Goal: Task Accomplishment & Management: Use online tool/utility

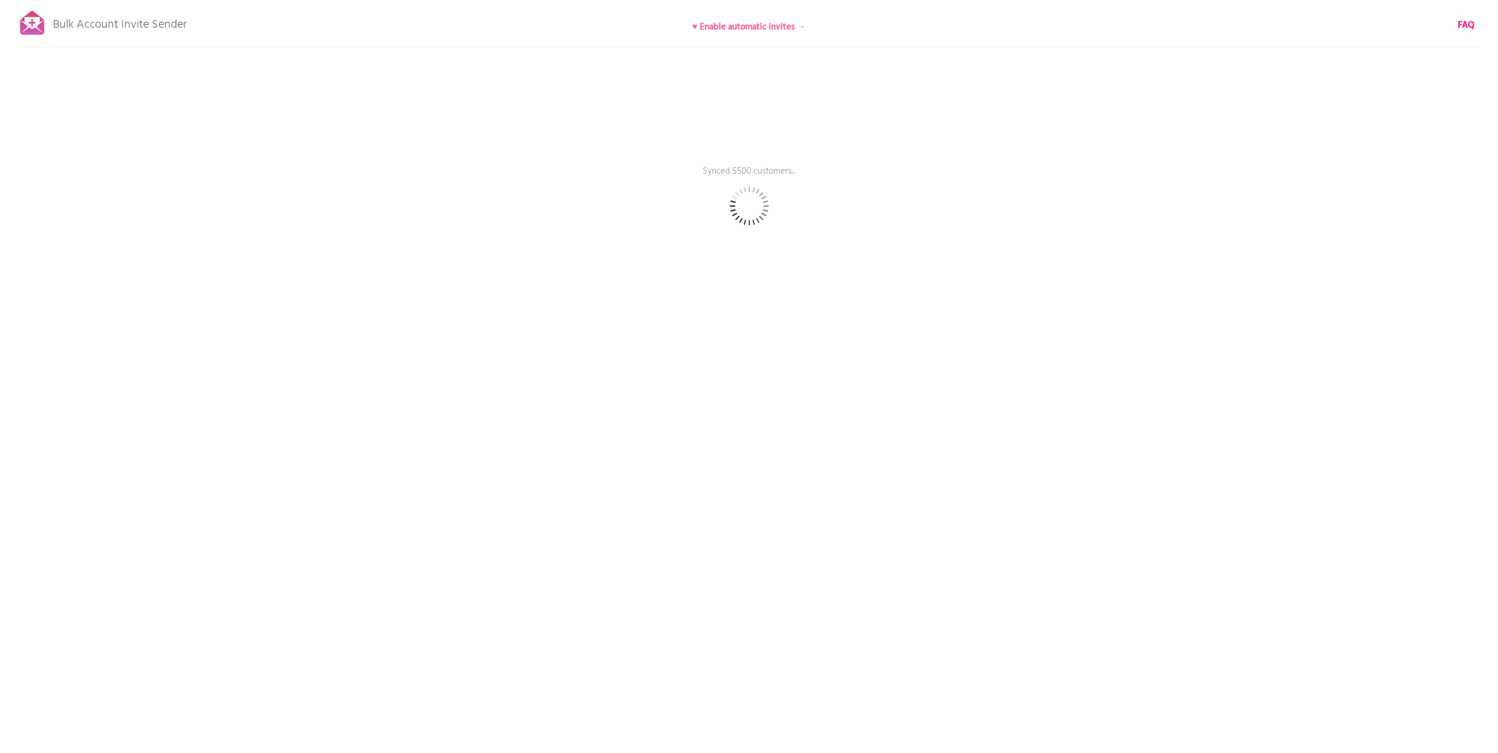
click at [778, 29] on b "♥ Enable automatic invites →" at bounding box center [749, 27] width 114 height 14
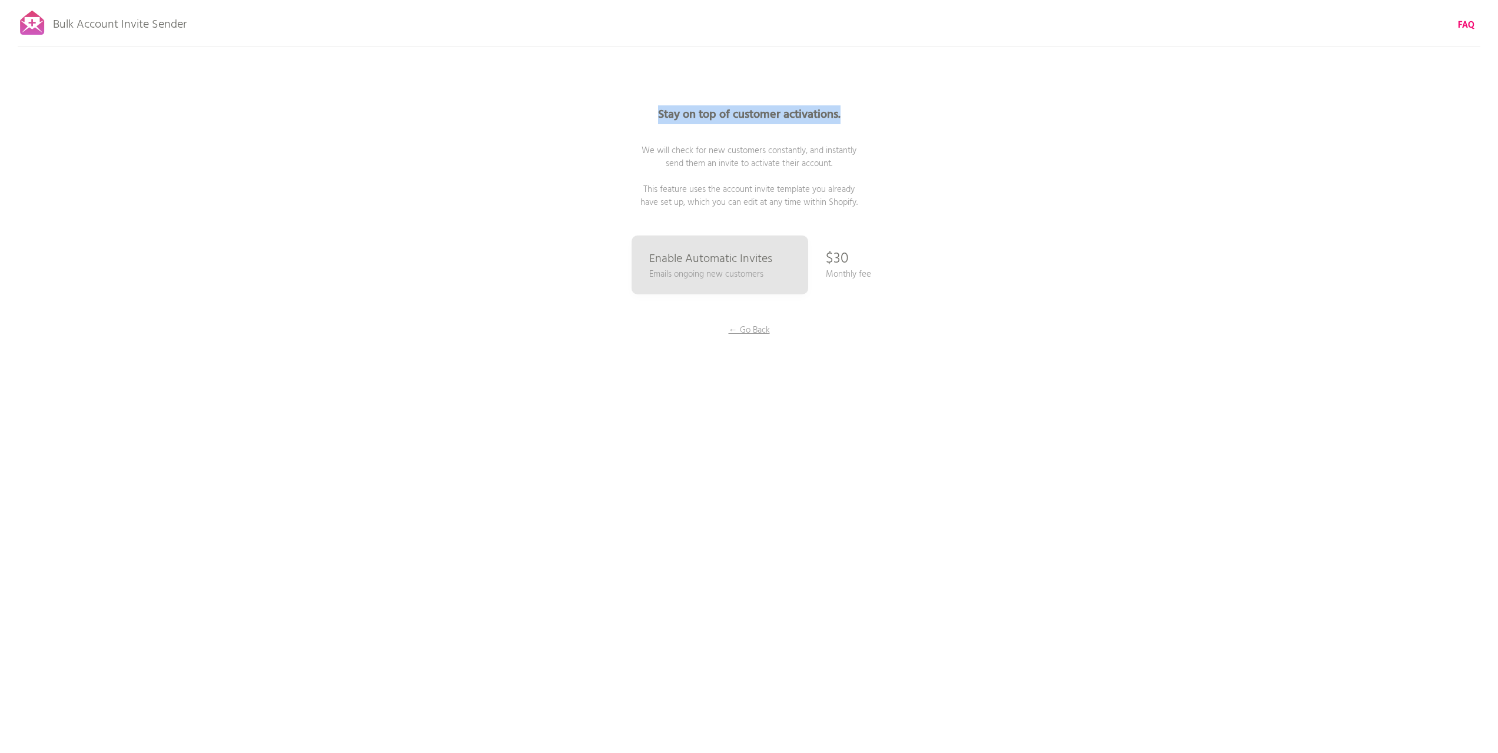
drag, startPoint x: 657, startPoint y: 115, endPoint x: 872, endPoint y: 116, distance: 214.3
click at [872, 116] on p "Stay on top of customer activations. We will check for new customers constantly…" at bounding box center [749, 159] width 353 height 100
drag, startPoint x: 673, startPoint y: 152, endPoint x: 902, endPoint y: 201, distance: 234.1
click at [902, 201] on p "Stay on top of customer activations. We will check for new customers constantly…" at bounding box center [749, 159] width 353 height 100
click at [759, 330] on p "← Go Back" at bounding box center [749, 330] width 88 height 13
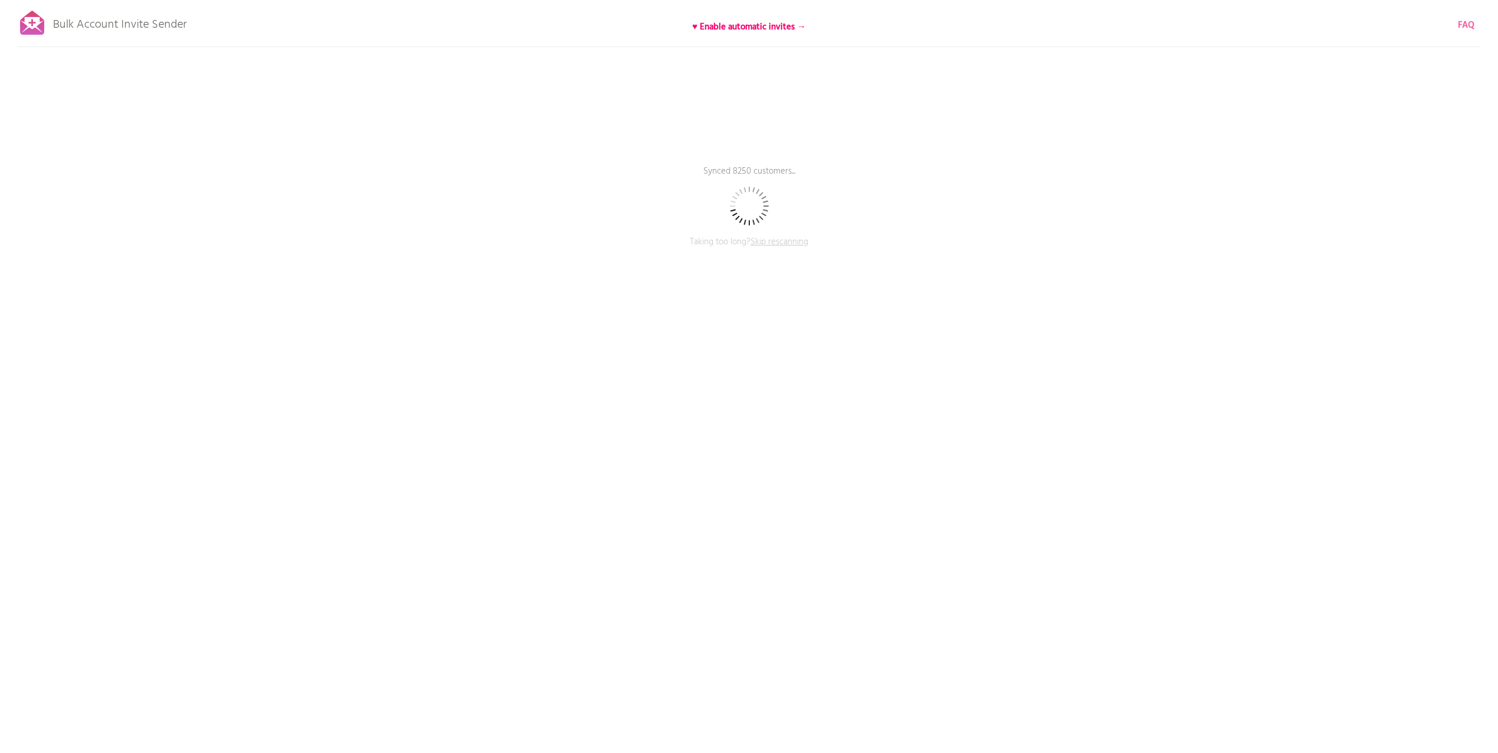
click at [1462, 22] on b "FAQ" at bounding box center [1466, 25] width 16 height 14
click at [764, 245] on span "Skip rescanning" at bounding box center [780, 242] width 58 height 14
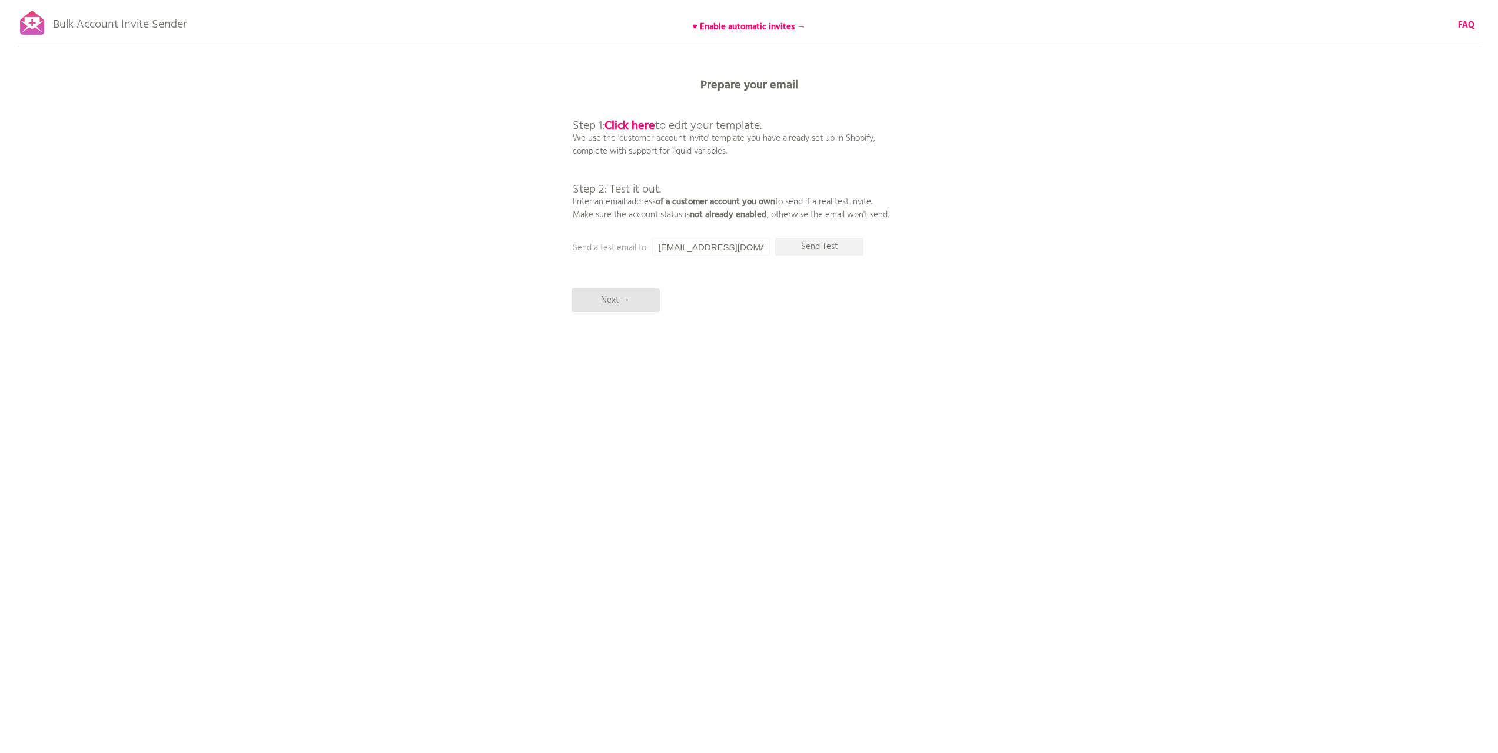
drag, startPoint x: 665, startPoint y: 125, endPoint x: 802, endPoint y: 125, distance: 137.7
click at [802, 125] on p "Step 1: Click here to edit your template. We use the 'customer account invite' …" at bounding box center [731, 157] width 316 height 127
click at [745, 141] on p "Step 1: Click here to edit your template. We use the 'customer account invite' …" at bounding box center [731, 157] width 316 height 127
drag, startPoint x: 593, startPoint y: 193, endPoint x: 913, endPoint y: 214, distance: 320.9
click at [913, 214] on div "Bulk Account Invite Sender ♥ Enable automatic invites → FAQ Skipped syncing cus…" at bounding box center [749, 206] width 1498 height 412
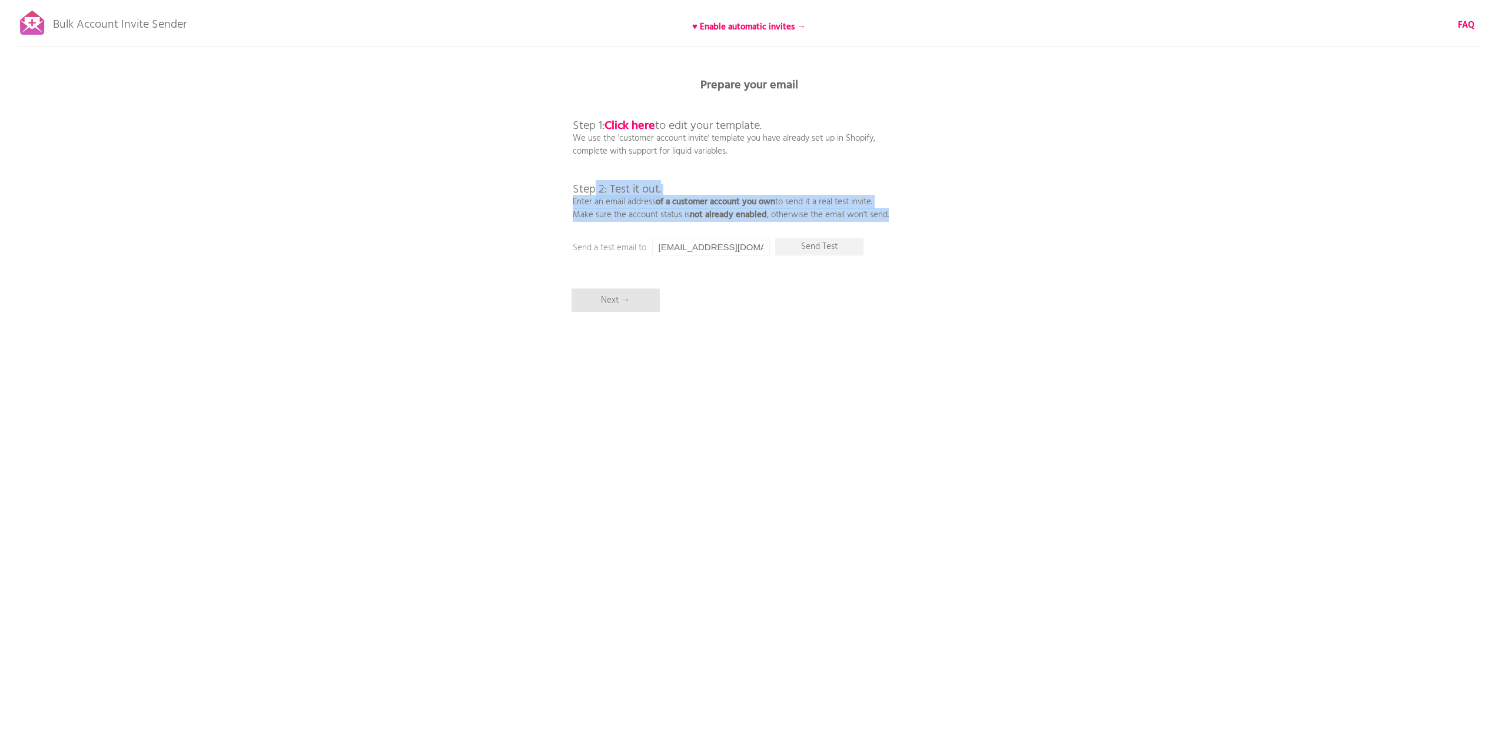
click at [758, 190] on p "Step 1: Click here to edit your template. We use the 'customer account invite' …" at bounding box center [731, 157] width 316 height 127
click at [718, 248] on input "[EMAIL_ADDRESS][DOMAIN_NAME]" at bounding box center [711, 247] width 118 height 18
paste input "william"
drag, startPoint x: 715, startPoint y: 244, endPoint x: 586, endPoint y: 234, distance: 129.9
click at [586, 234] on div "Bulk Account Invite Sender ♥ Enable automatic invites → FAQ Skipped syncing cus…" at bounding box center [749, 206] width 1498 height 412
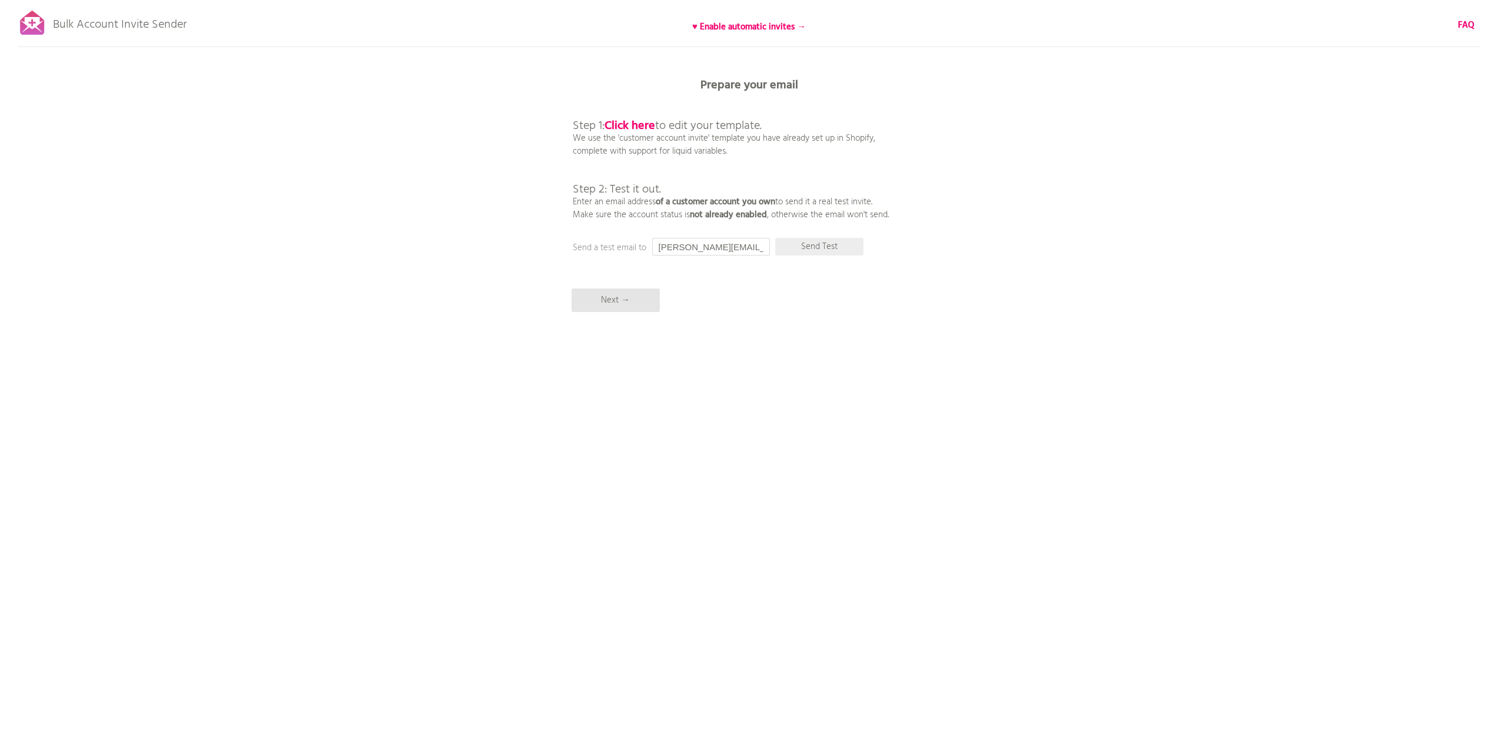
type input "[PERSON_NAME][EMAIL_ADDRESS][DOMAIN_NAME]"
click at [802, 248] on p "Send Test" at bounding box center [819, 247] width 88 height 18
click at [717, 244] on input "[PERSON_NAME][EMAIL_ADDRESS][DOMAIN_NAME]" at bounding box center [711, 247] width 118 height 18
click at [709, 247] on input "[PERSON_NAME][EMAIL_ADDRESS][DOMAIN_NAME]" at bounding box center [711, 247] width 118 height 18
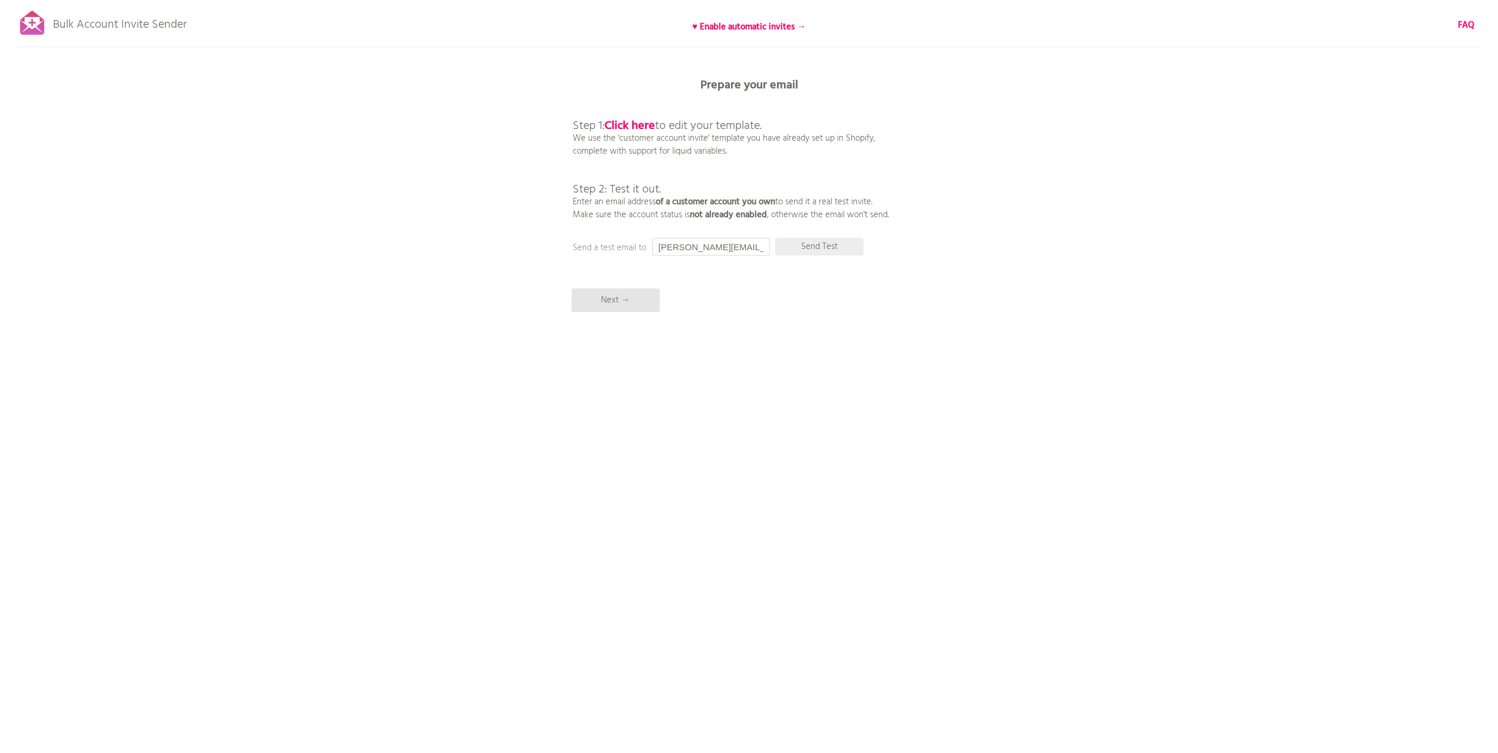
scroll to position [0, 23]
drag, startPoint x: 723, startPoint y: 247, endPoint x: 778, endPoint y: 248, distance: 54.7
click at [778, 0] on div "Prepare your email Step 1: Click here to edit your template. We use the 'custom…" at bounding box center [749, 0] width 1498 height 0
click at [718, 247] on input "[PERSON_NAME][EMAIL_ADDRESS][DOMAIN_NAME]" at bounding box center [711, 247] width 118 height 18
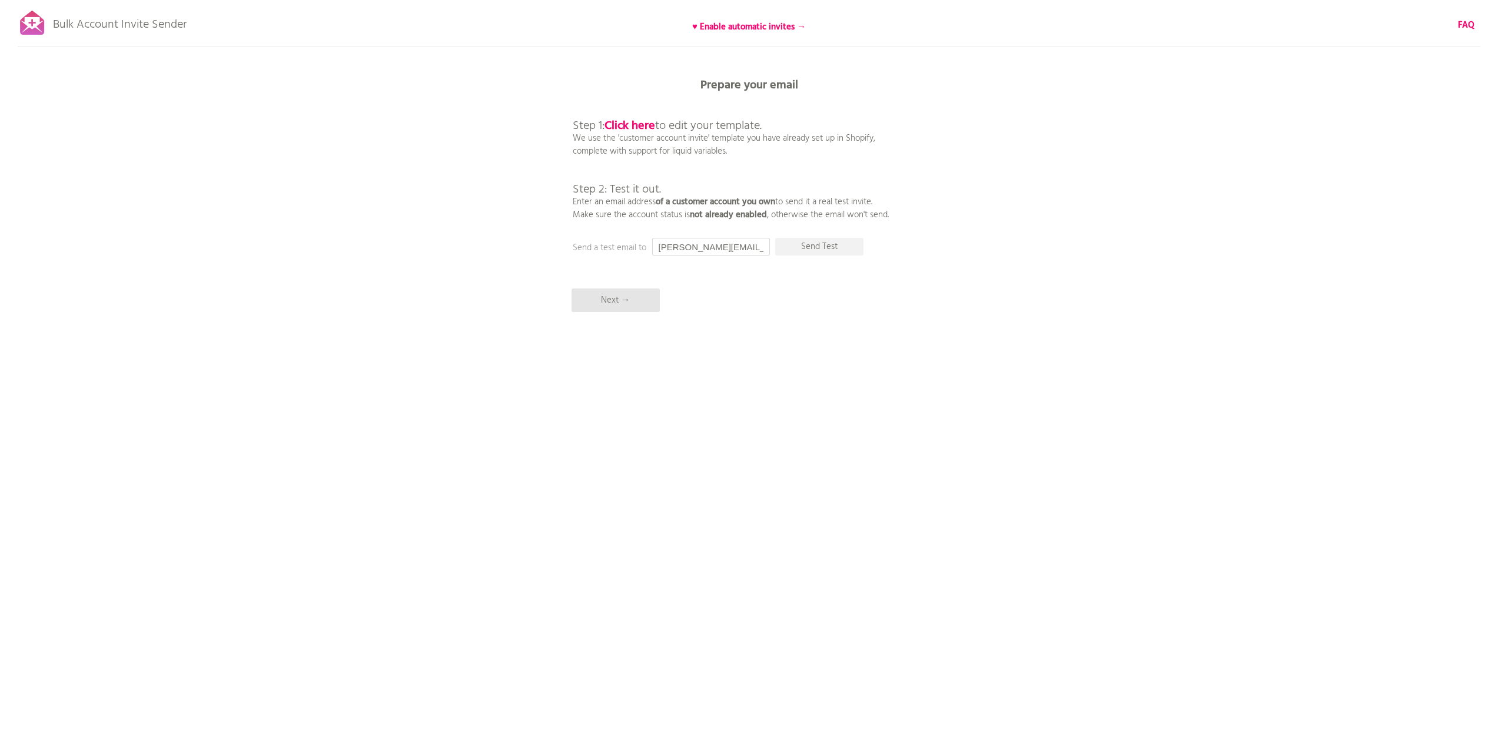
drag, startPoint x: 670, startPoint y: 240, endPoint x: 615, endPoint y: 237, distance: 54.9
click at [615, 237] on div "Bulk Account Invite Sender ♥ Enable automatic invites → FAQ Skipped syncing cus…" at bounding box center [749, 206] width 1498 height 412
click at [792, 250] on p "Send Test" at bounding box center [819, 247] width 88 height 18
click at [1466, 28] on b "FAQ" at bounding box center [1466, 25] width 16 height 14
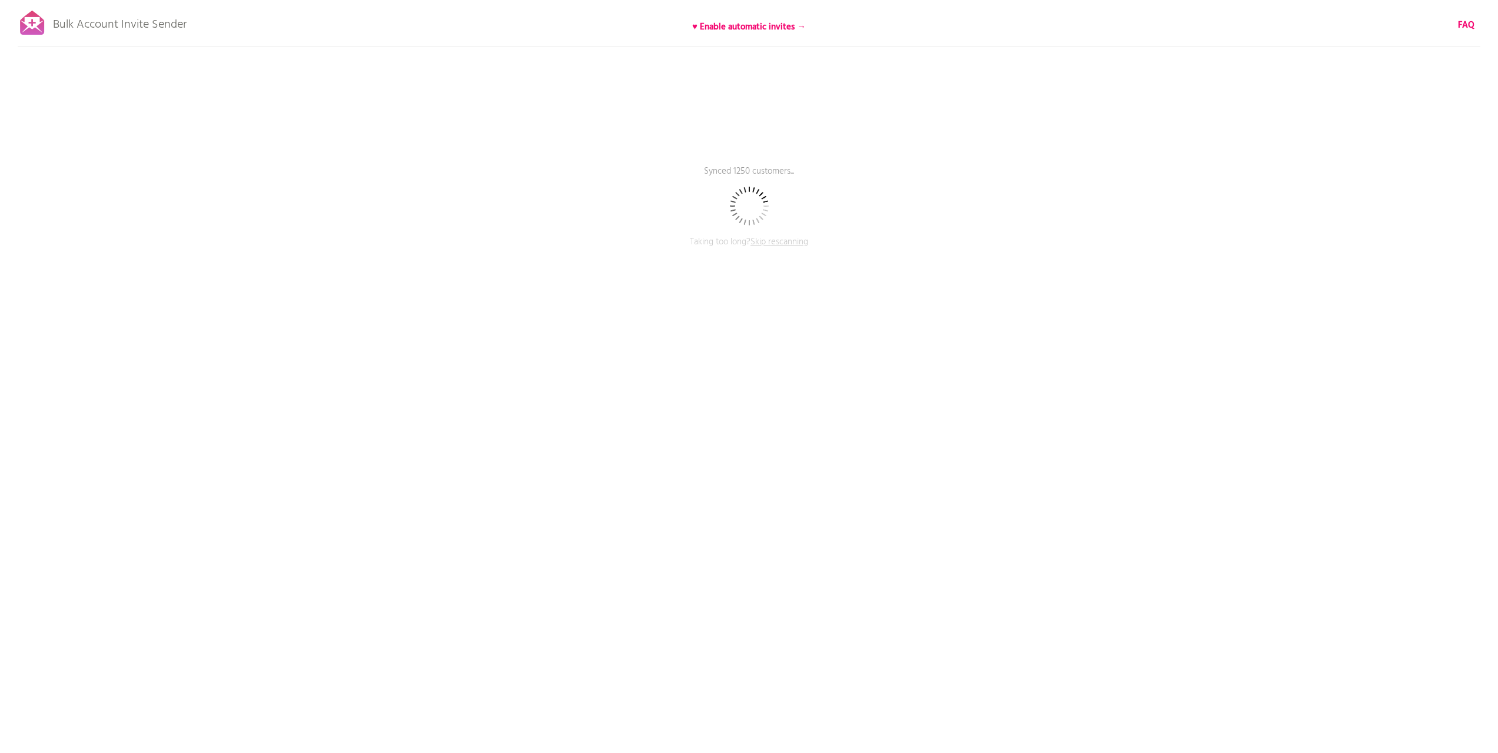
click at [782, 243] on span "Skip rescanning" at bounding box center [780, 242] width 58 height 14
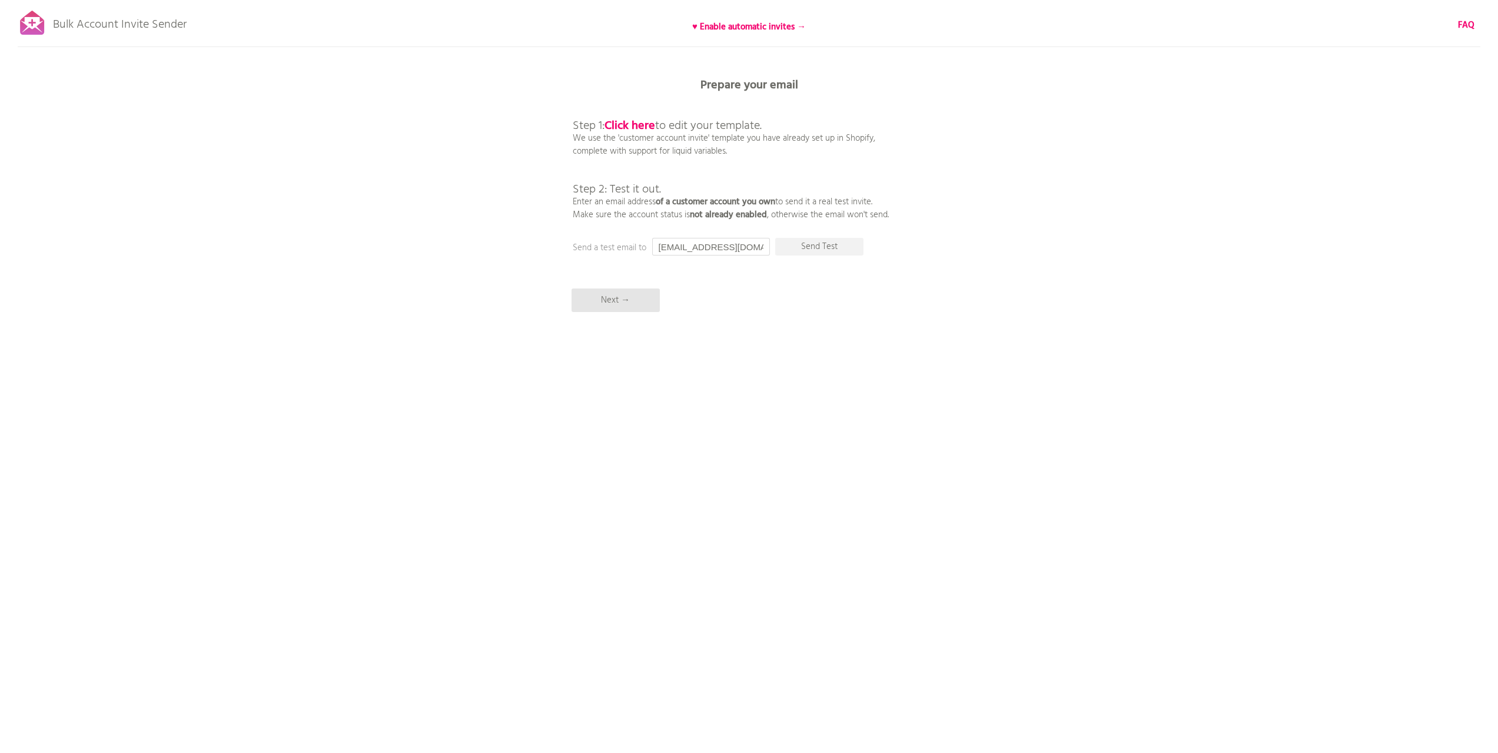
click at [734, 245] on input "[EMAIL_ADDRESS][DOMAIN_NAME]" at bounding box center [711, 247] width 118 height 18
click at [692, 247] on input "[EMAIL_ADDRESS][DOMAIN_NAME]" at bounding box center [711, 247] width 118 height 18
drag, startPoint x: 708, startPoint y: 249, endPoint x: 510, endPoint y: 244, distance: 198.4
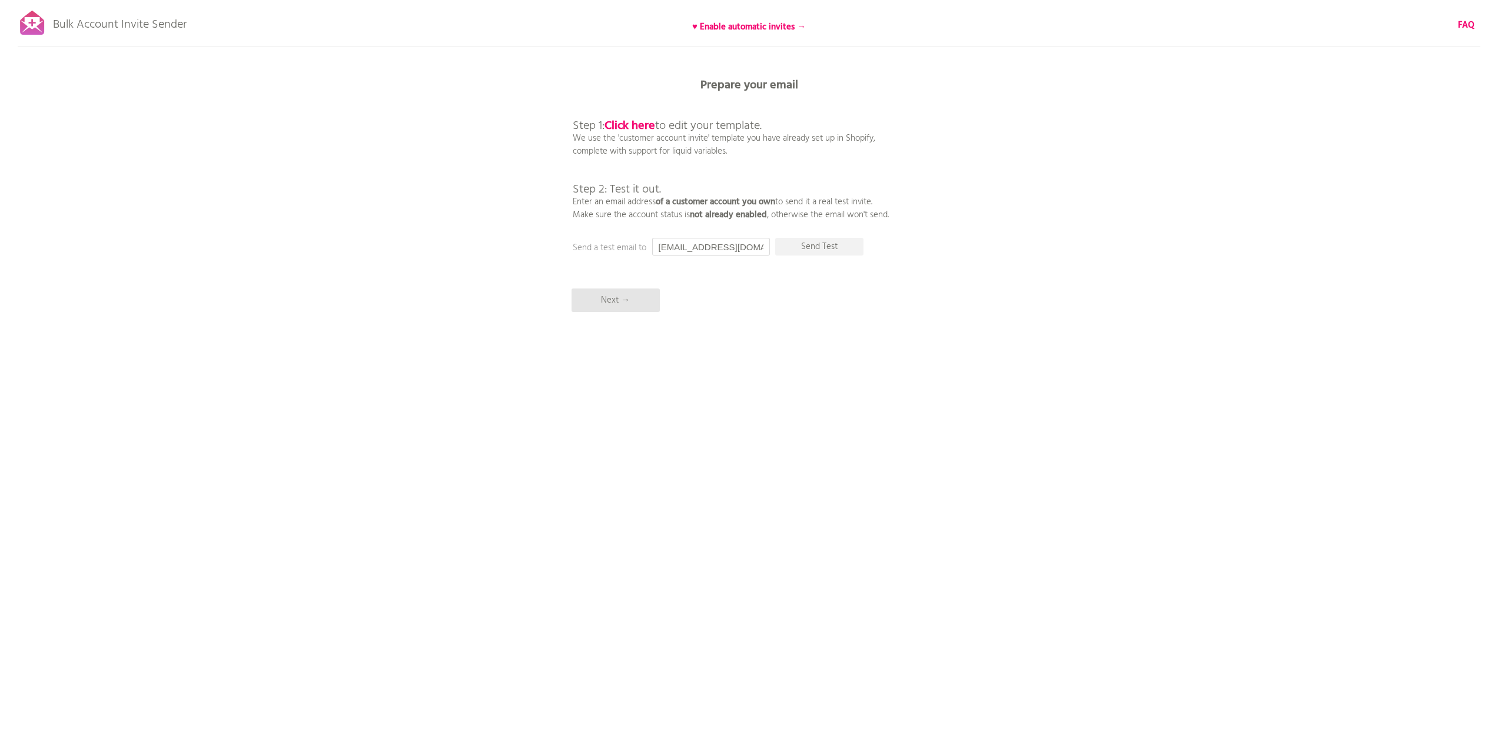
click at [510, 244] on div "Bulk Account Invite Sender ♥ Enable automatic invites → FAQ Skipped syncing cus…" at bounding box center [749, 206] width 1498 height 412
type input "[PERSON_NAME][EMAIL_ADDRESS][DOMAIN_NAME]"
click at [827, 241] on p "Send Test" at bounding box center [819, 247] width 88 height 18
drag, startPoint x: 710, startPoint y: 247, endPoint x: 625, endPoint y: 239, distance: 85.2
click at [625, 239] on div "Bulk Account Invite Sender ♥ Enable automatic invites → FAQ Synced all customer…" at bounding box center [749, 206] width 1498 height 412
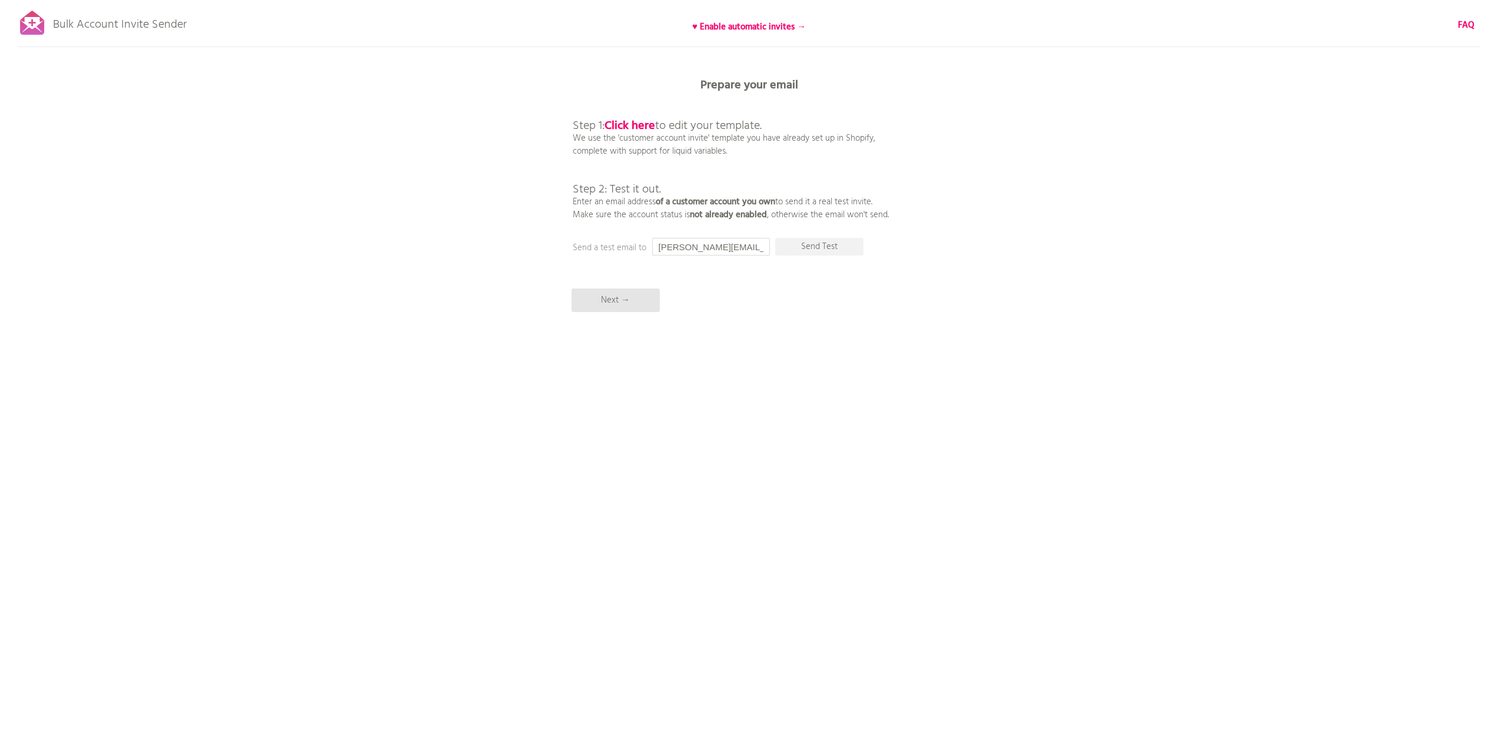
click at [699, 249] on input "[PERSON_NAME][EMAIL_ADDRESS][DOMAIN_NAME]" at bounding box center [711, 247] width 118 height 18
drag, startPoint x: 709, startPoint y: 247, endPoint x: 650, endPoint y: 241, distance: 58.6
click at [650, 0] on div "Prepare your email Step 1: Click here to edit your template. We use the 'custom…" at bounding box center [749, 0] width 1498 height 0
type input "[PERSON_NAME][EMAIL_ADDRESS][DOMAIN_NAME]"
click at [774, 285] on div "Bulk Account Invite Sender ♥ Enable automatic invites → FAQ Synced all customer…" at bounding box center [749, 206] width 1498 height 412
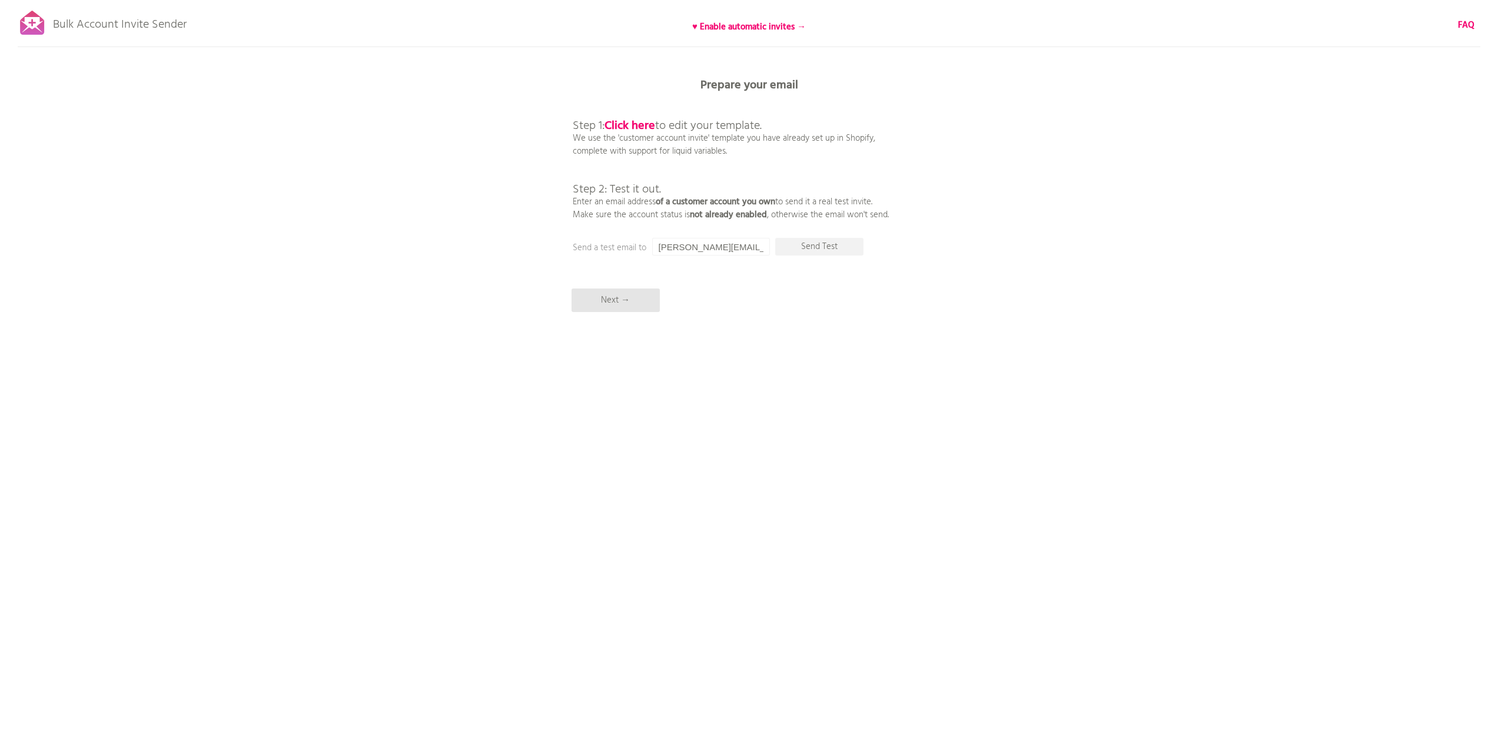
click at [825, 257] on div "Bulk Account Invite Sender ♥ Enable automatic invites → FAQ Synced all customer…" at bounding box center [749, 206] width 1498 height 412
click at [826, 250] on p "Send Test" at bounding box center [819, 247] width 88 height 18
